Goal: Ask a question

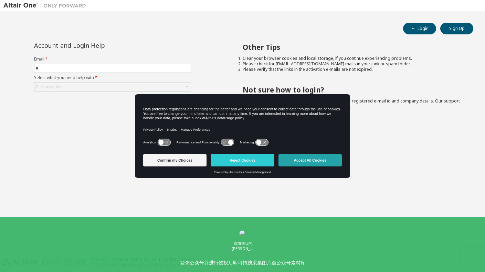
click at [303, 160] on button "Accept All Cookies" at bounding box center [309, 160] width 63 height 12
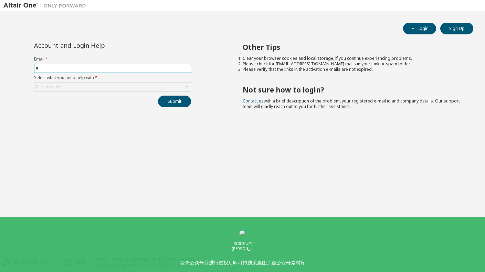
click at [97, 68] on input "*" at bounding box center [112, 69] width 153 height 6
type input "**********"
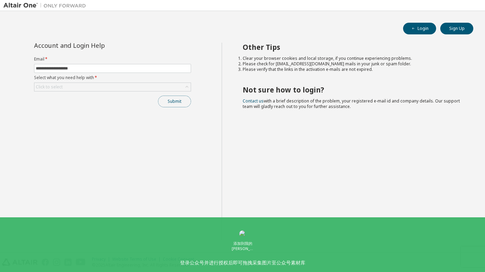
click at [168, 100] on button "Submit" at bounding box center [174, 102] width 33 height 12
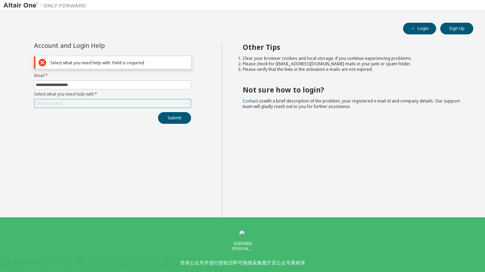
click at [137, 101] on div "Click to select" at bounding box center [112, 103] width 156 height 8
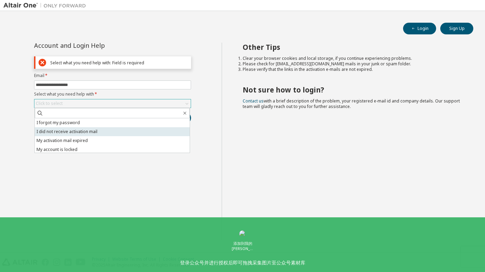
scroll to position [19, 0]
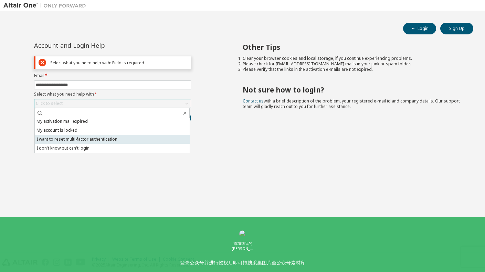
click at [144, 136] on li "I want to reset multi-factor authentication" at bounding box center [112, 139] width 155 height 9
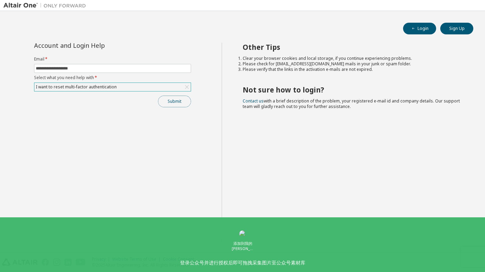
click at [169, 105] on button "Submit" at bounding box center [174, 102] width 33 height 12
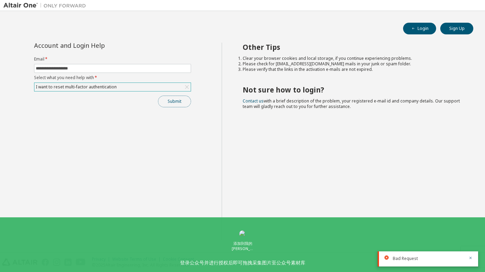
click at [189, 104] on button "Submit" at bounding box center [174, 102] width 33 height 12
